Goal: Check status: Check status

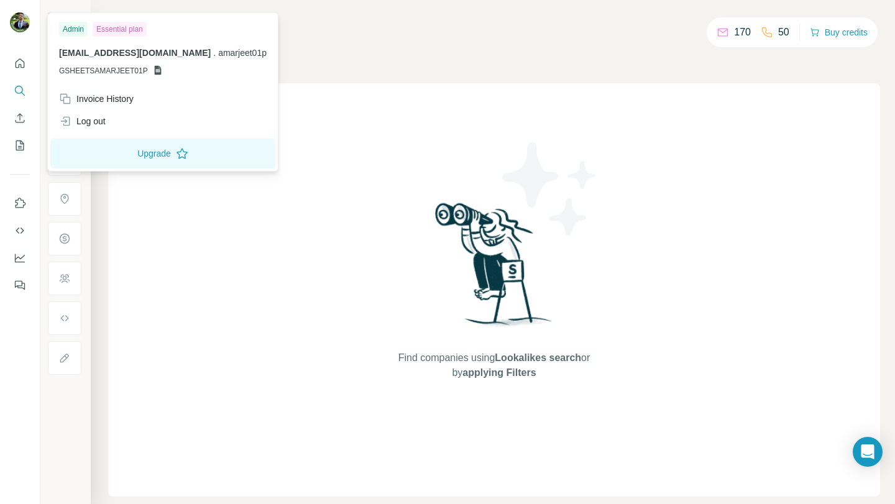
click at [90, 27] on div "Admin Essential plan" at bounding box center [163, 29] width 208 height 15
click at [108, 106] on div "Invoice History" at bounding box center [163, 99] width 223 height 22
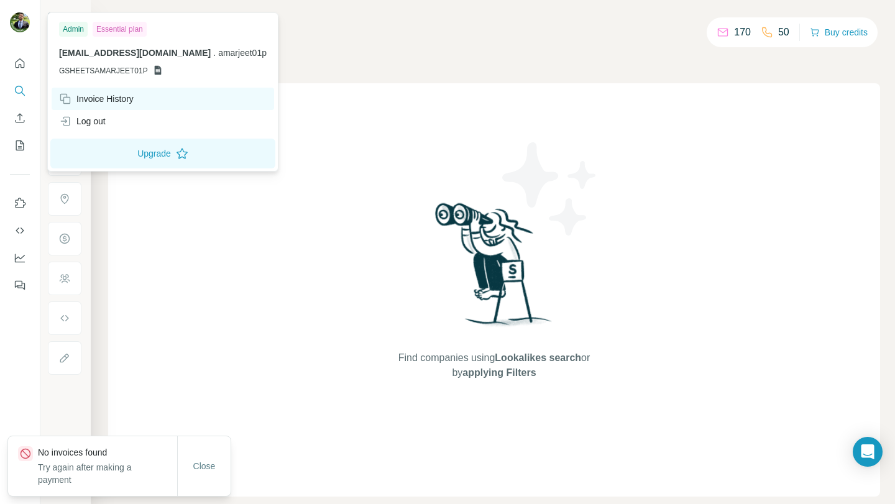
click at [108, 102] on div "Invoice History" at bounding box center [96, 99] width 75 height 12
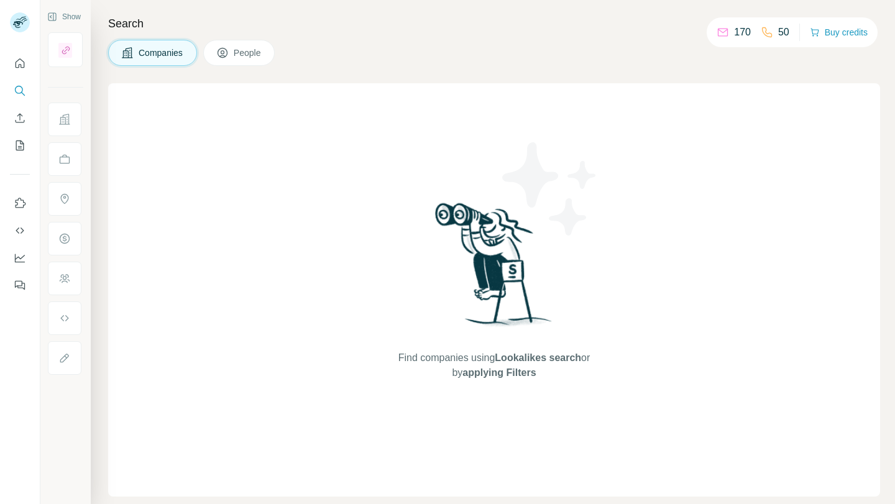
click at [727, 32] on div "170" at bounding box center [734, 32] width 34 height 15
click at [717, 30] on icon at bounding box center [723, 32] width 12 height 12
click at [720, 30] on icon at bounding box center [723, 32] width 12 height 12
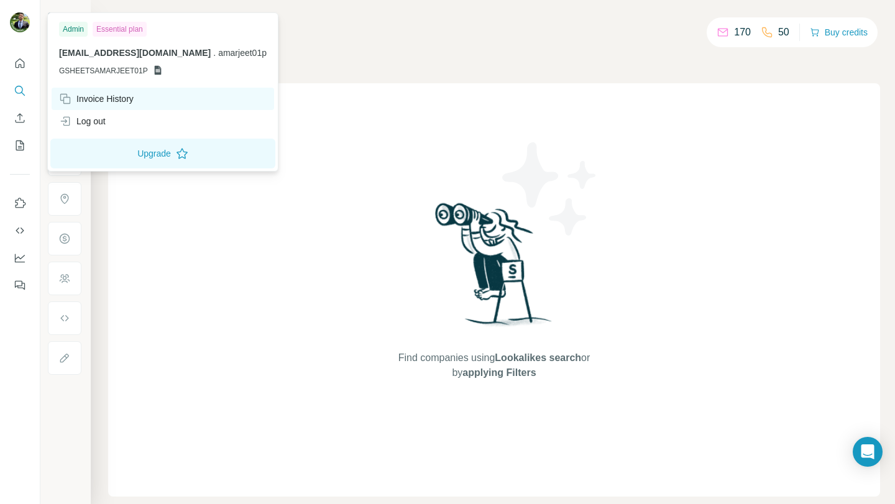
click at [99, 98] on div "Invoice History" at bounding box center [96, 99] width 75 height 12
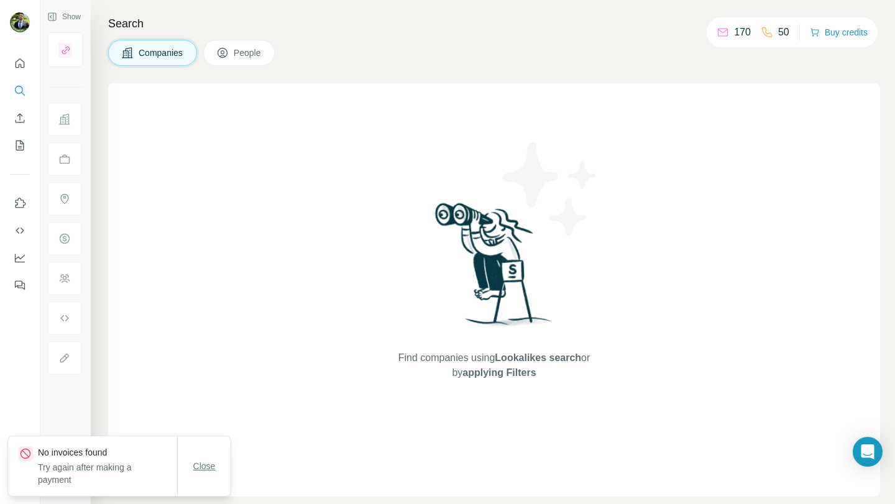
click at [203, 456] on button "Close" at bounding box center [205, 466] width 40 height 22
